Goal: Use online tool/utility: Utilize a website feature to perform a specific function

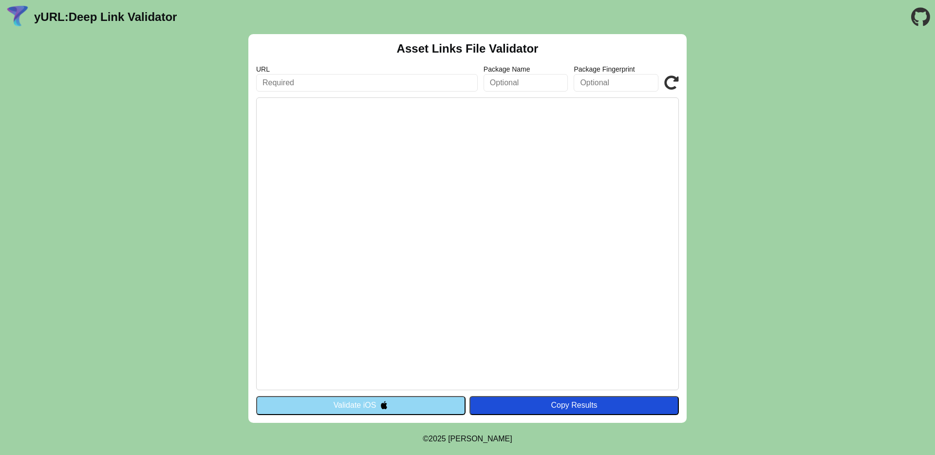
type input "a"
paste input "[URL][DOMAIN_NAME]"
type input "[URL][DOMAIN_NAME]"
drag, startPoint x: 449, startPoint y: 296, endPoint x: 441, endPoint y: 275, distance: 21.9
click at [449, 296] on pre at bounding box center [467, 243] width 423 height 293
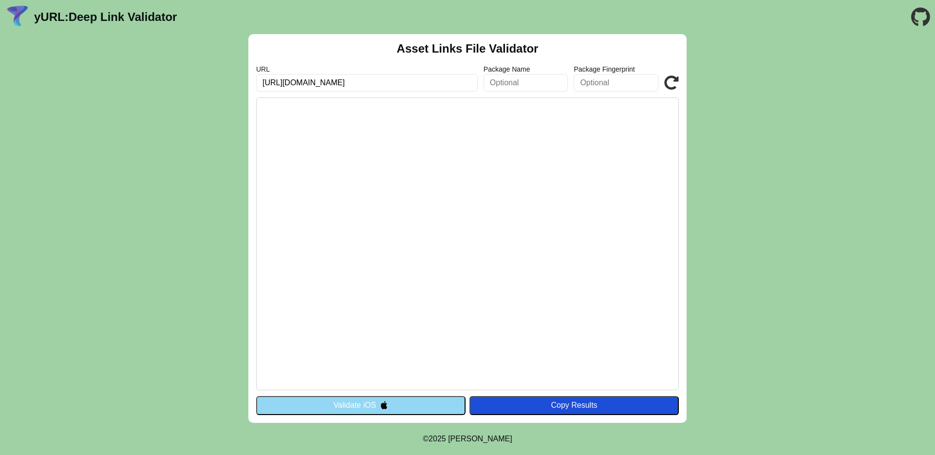
click at [421, 81] on input "[URL][DOMAIN_NAME]" at bounding box center [367, 83] width 222 height 18
click button "Validate" at bounding box center [0, 0] width 0 height 0
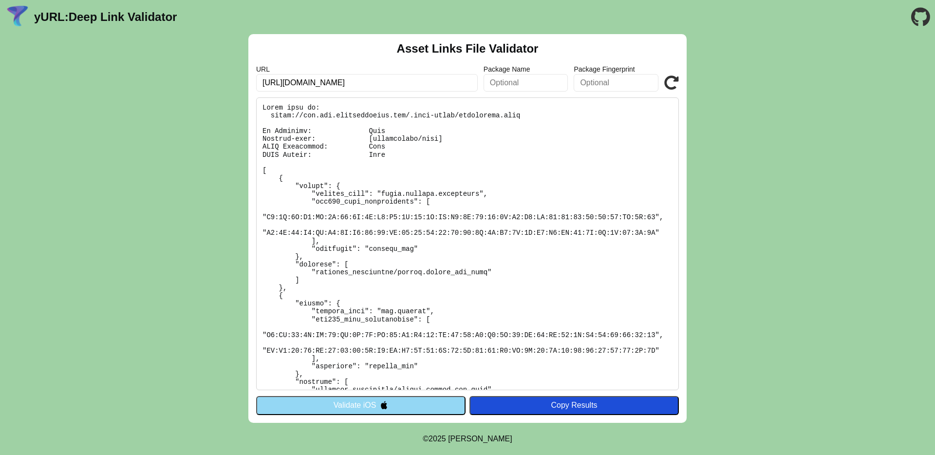
click at [223, 70] on div "Asset Links File Validator URL [URL][DOMAIN_NAME] Package Name Package Fingerpr…" at bounding box center [467, 228] width 935 height 389
